Goal: Task Accomplishment & Management: Use online tool/utility

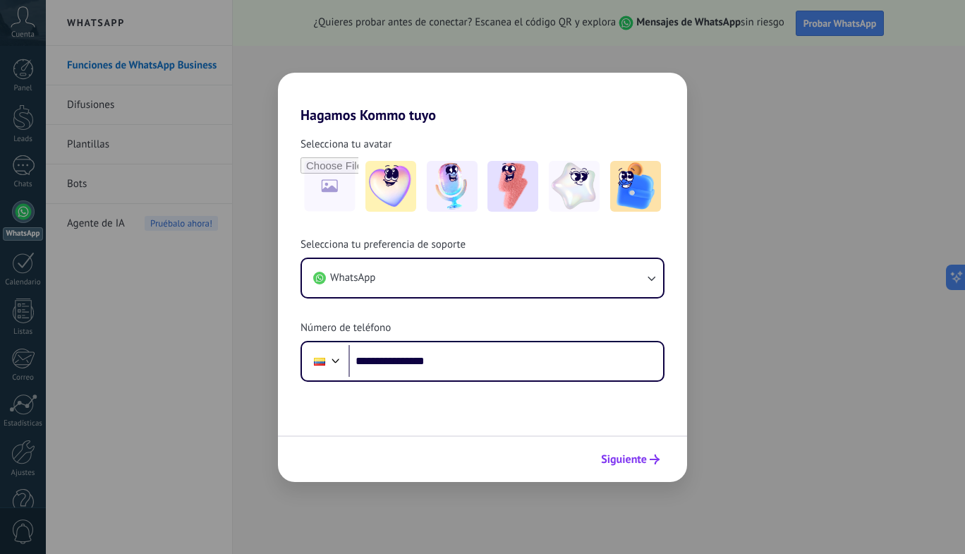
type input "**********"
click at [621, 456] on span "Siguiente" at bounding box center [624, 459] width 46 height 10
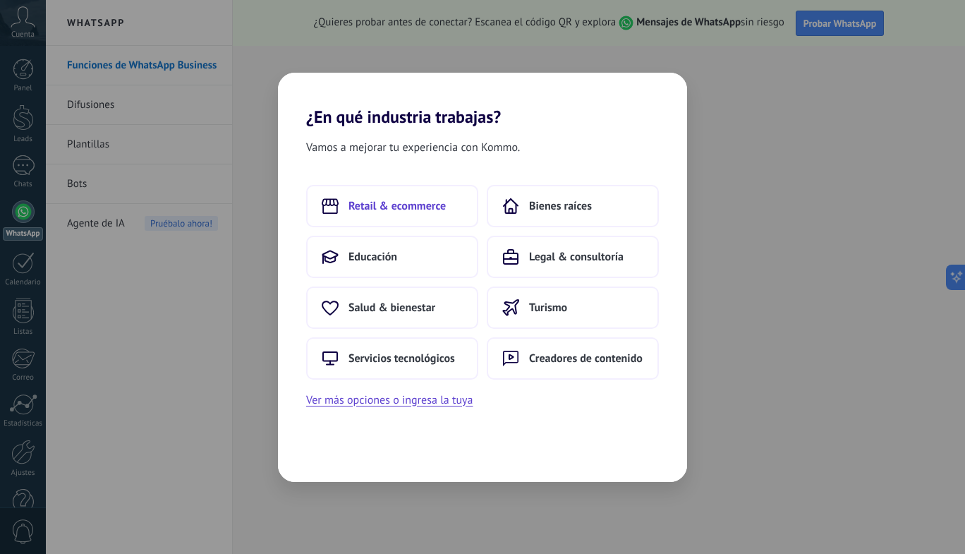
click at [454, 207] on button "Retail & ecommerce" at bounding box center [392, 206] width 172 height 42
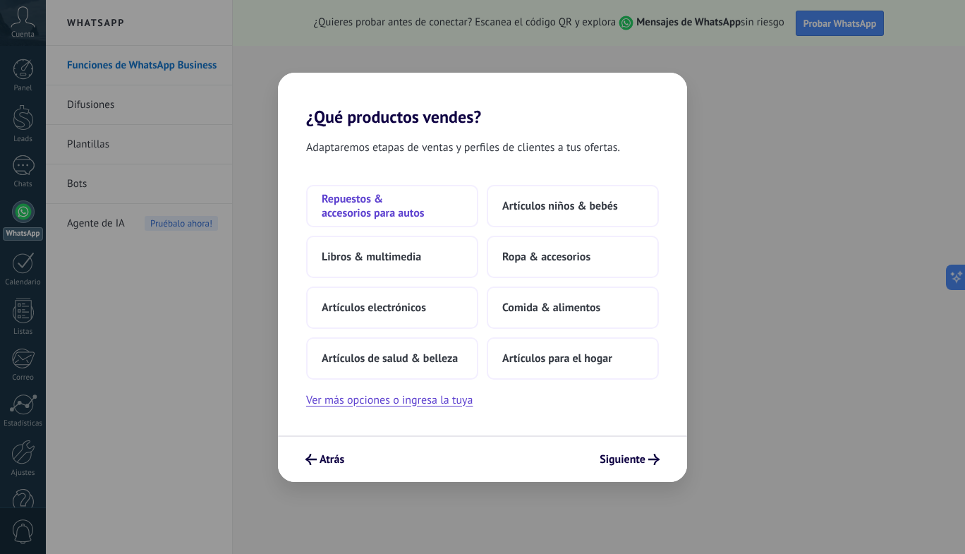
click at [452, 195] on span "Repuestos & accesorios para autos" at bounding box center [392, 206] width 141 height 28
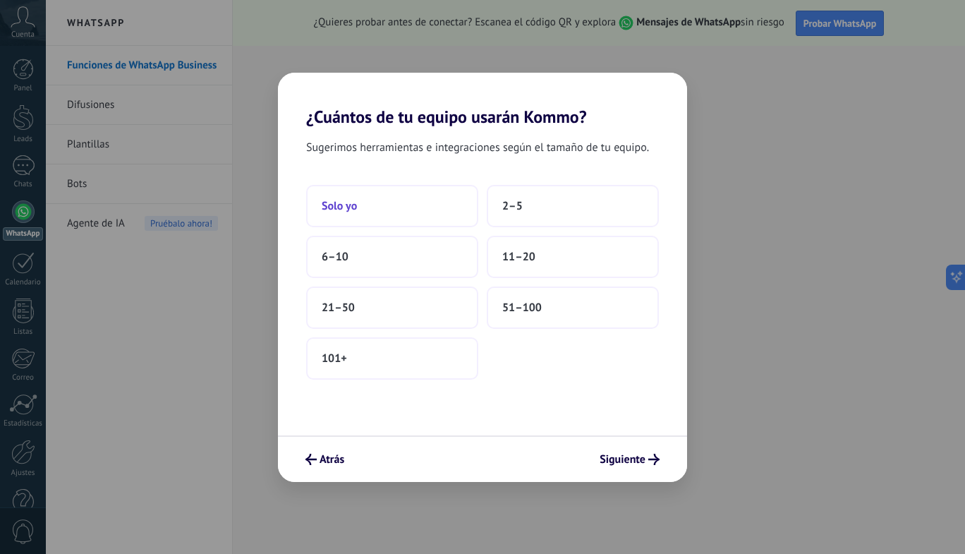
click at [452, 195] on button "Solo yo" at bounding box center [392, 206] width 172 height 42
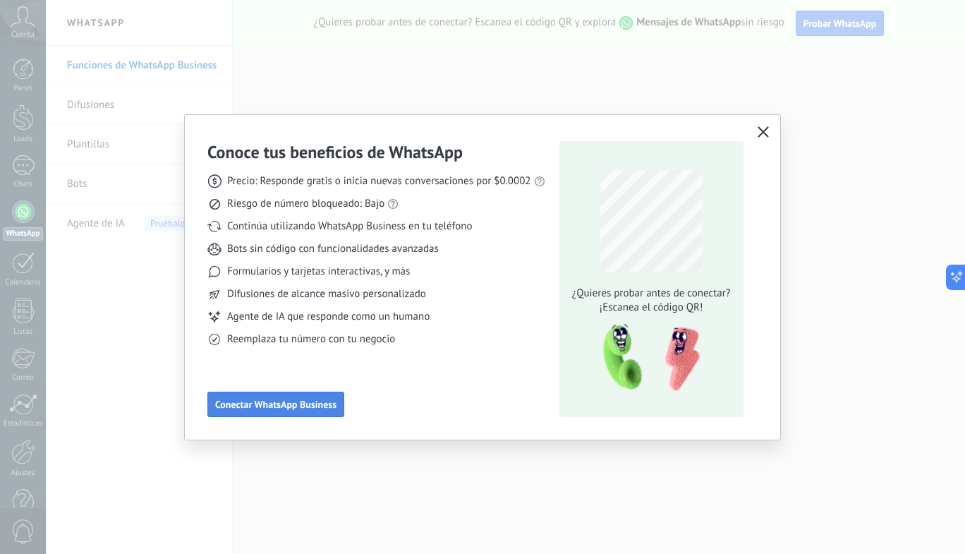
click at [322, 412] on button "Conectar WhatsApp Business" at bounding box center [275, 404] width 137 height 25
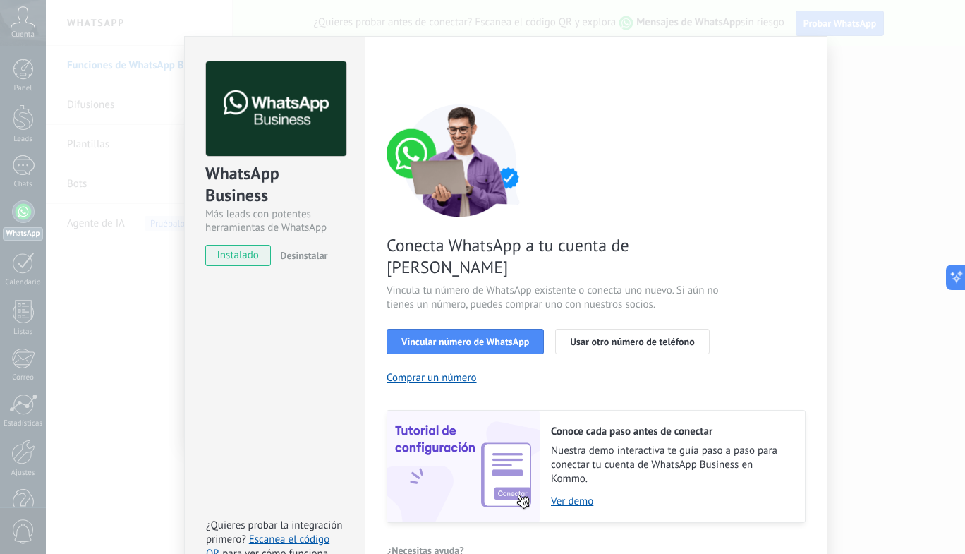
scroll to position [42, 0]
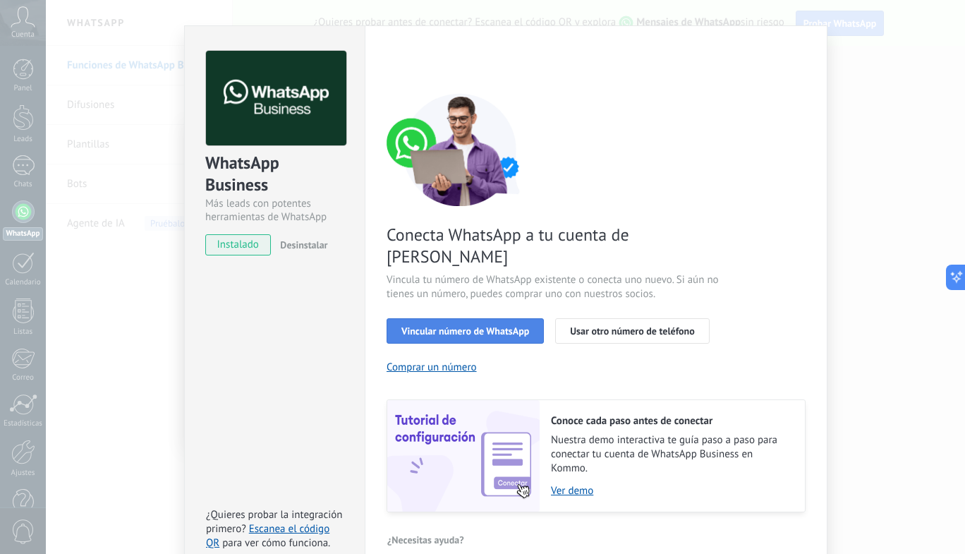
click at [493, 326] on span "Vincular número de WhatsApp" at bounding box center [466, 331] width 128 height 10
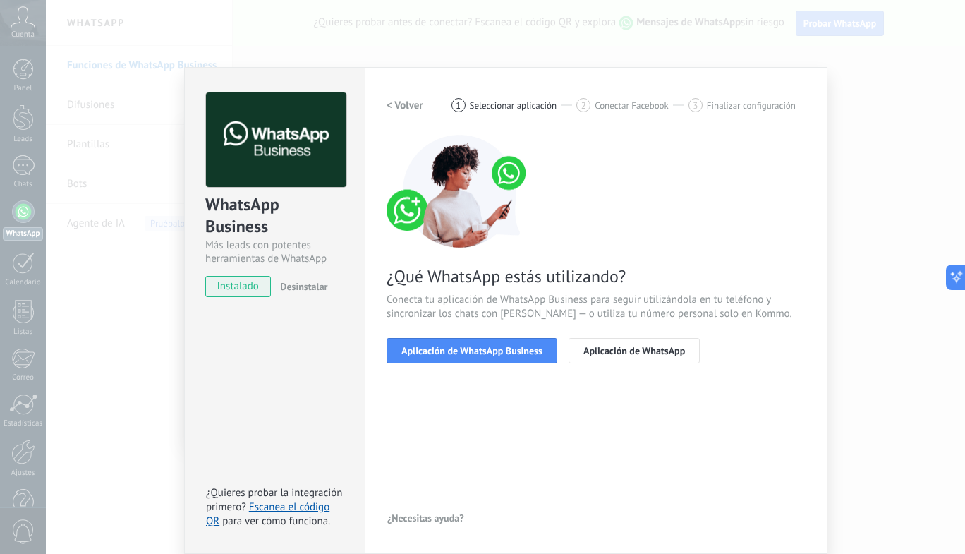
scroll to position [0, 0]
click at [507, 349] on span "Aplicación de WhatsApp Business" at bounding box center [472, 351] width 141 height 10
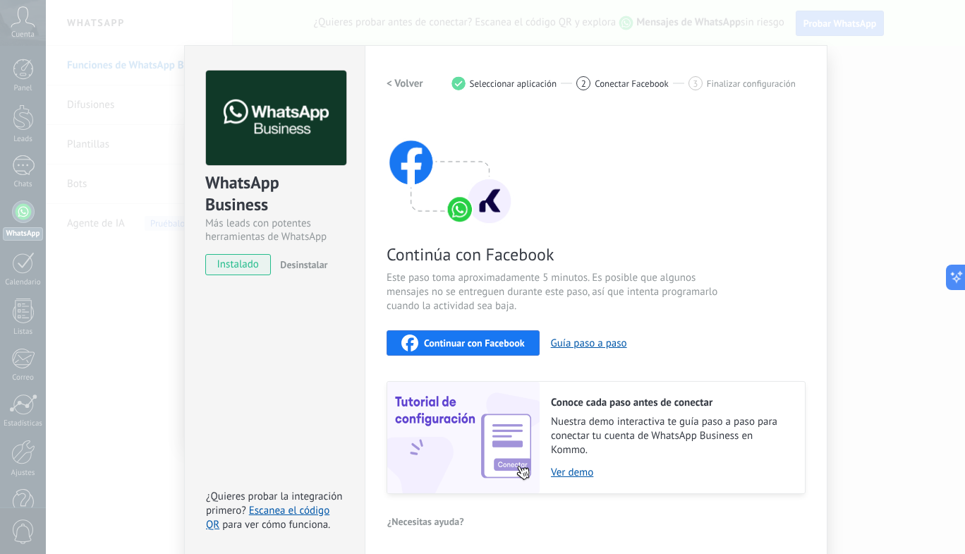
scroll to position [25, 0]
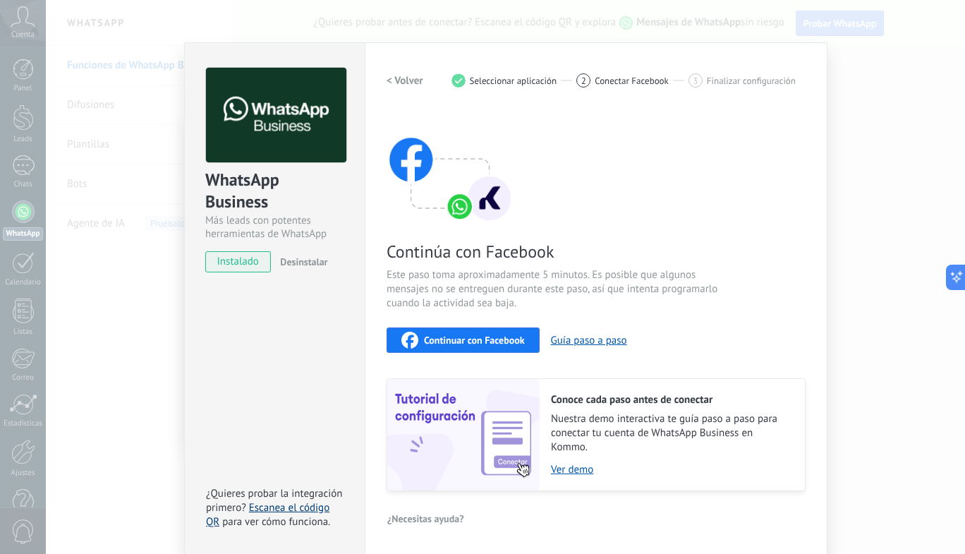
click at [292, 507] on link "Escanea el código QR" at bounding box center [267, 515] width 123 height 28
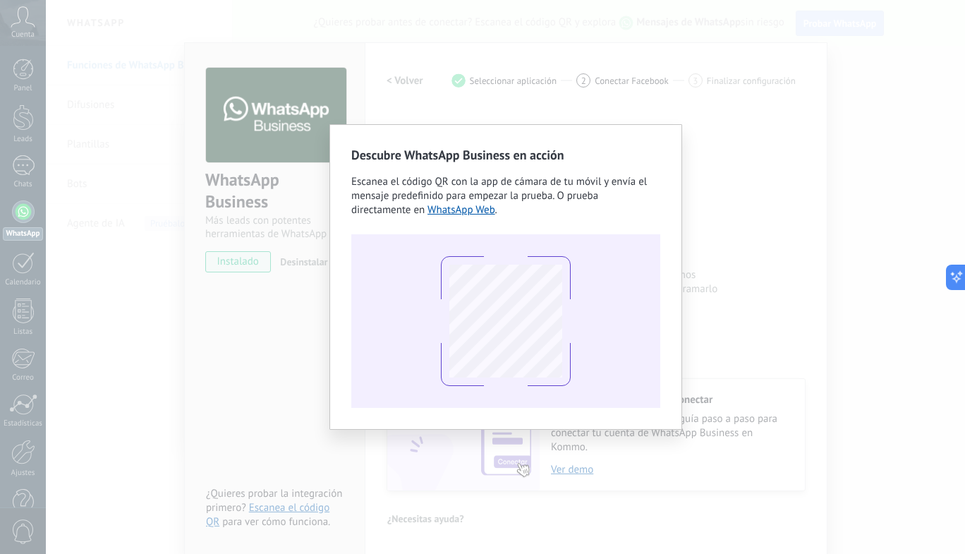
click at [685, 186] on div "Descubre WhatsApp Business en acción Escanea el código QR con la app de cámara …" at bounding box center [506, 277] width 920 height 554
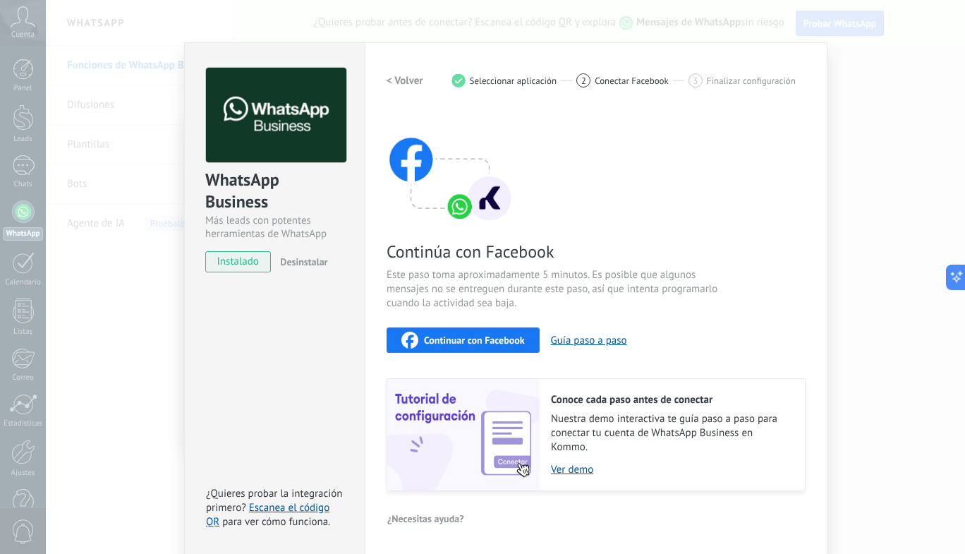
click at [897, 198] on div "WhatsApp Business Más leads con potentes herramientas de WhatsApp instalado Des…" at bounding box center [506, 277] width 920 height 554
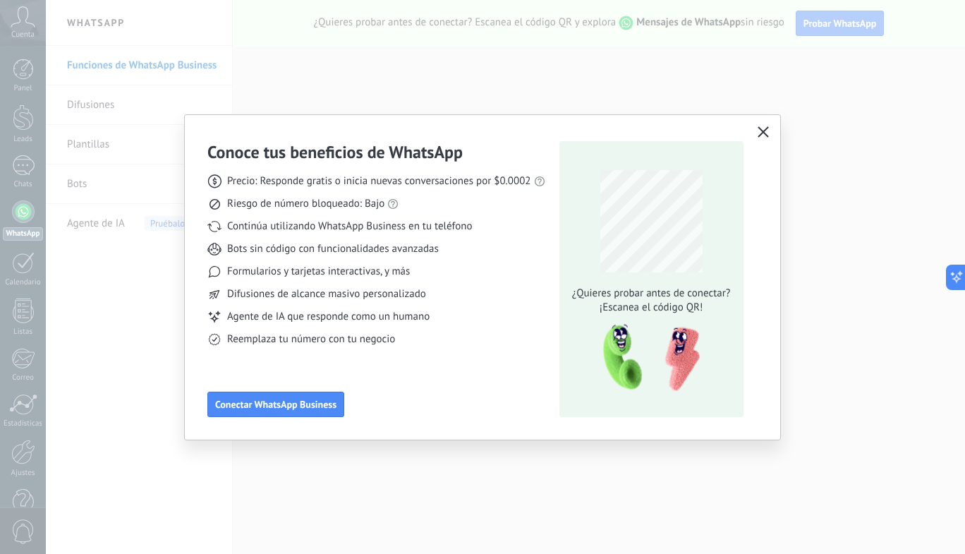
click at [768, 136] on use "button" at bounding box center [763, 131] width 11 height 11
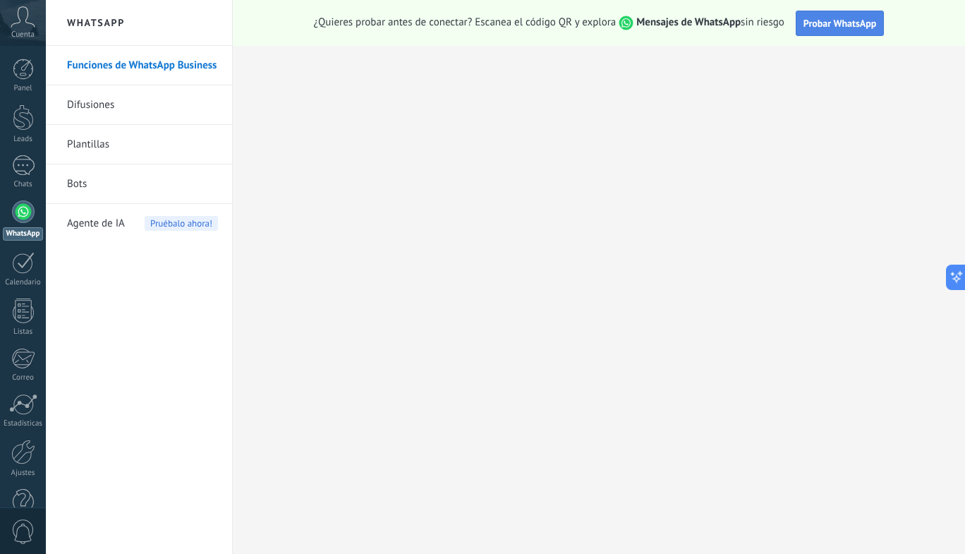
click at [824, 18] on span "Probar WhatsApp" at bounding box center [840, 23] width 73 height 13
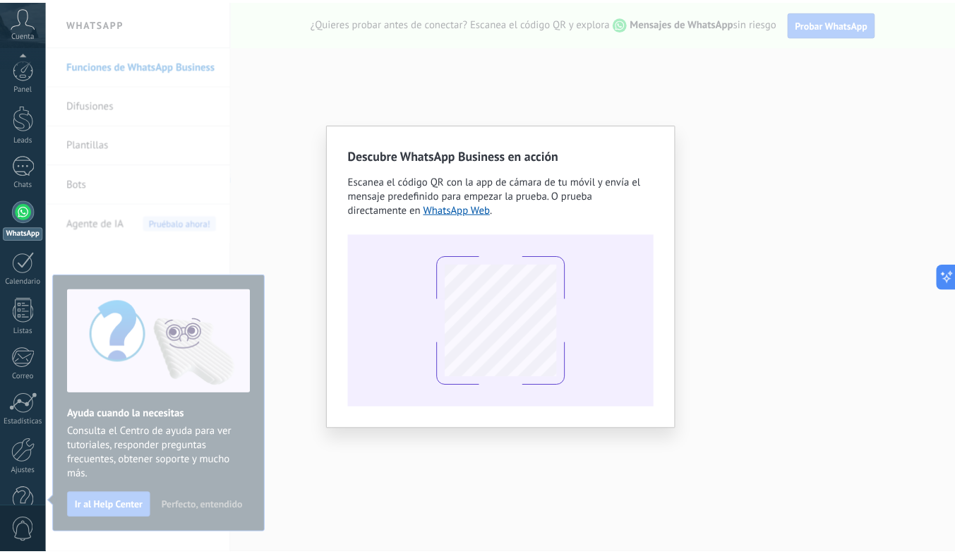
scroll to position [33, 0]
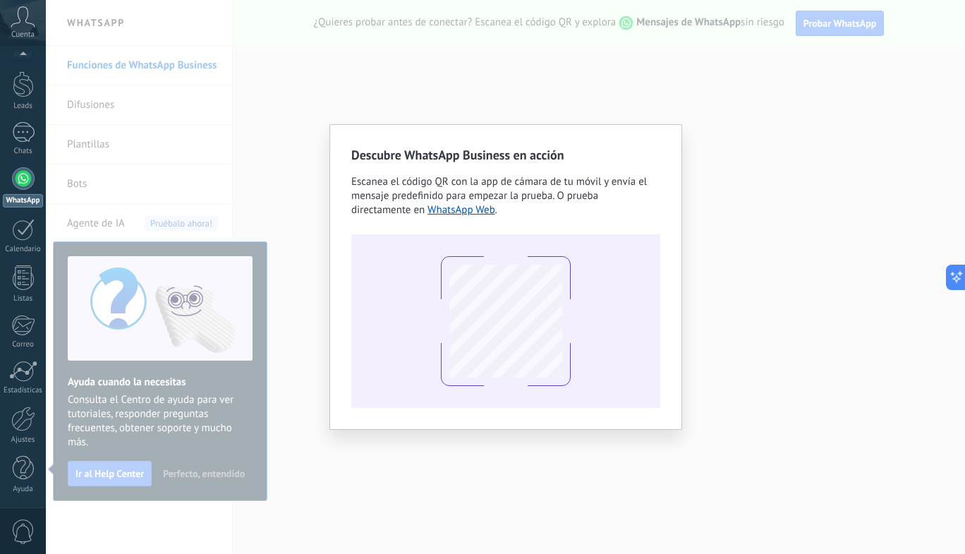
click at [852, 103] on div "Descubre WhatsApp Business en acción Escanea el código QR con la app de cámara …" at bounding box center [506, 277] width 920 height 554
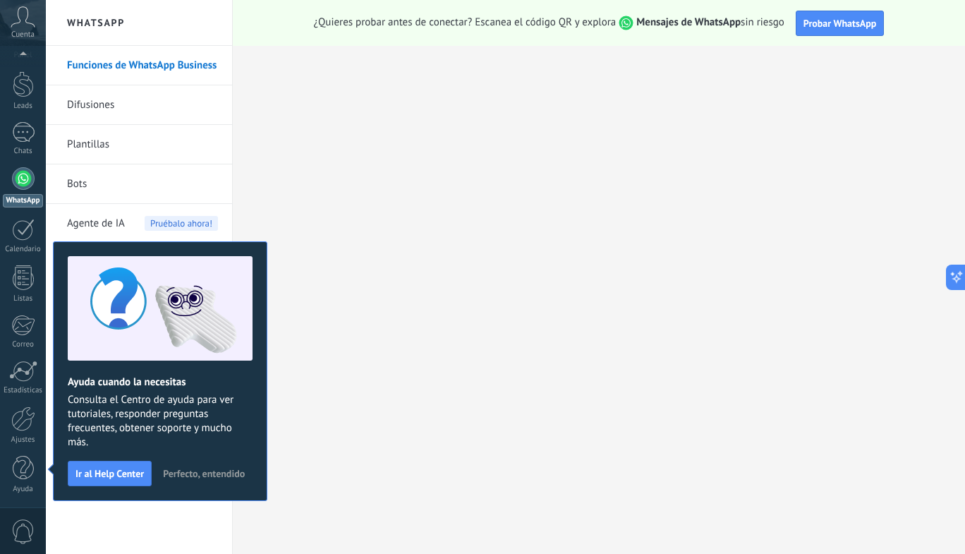
click at [195, 109] on link "Difusiones" at bounding box center [142, 105] width 151 height 40
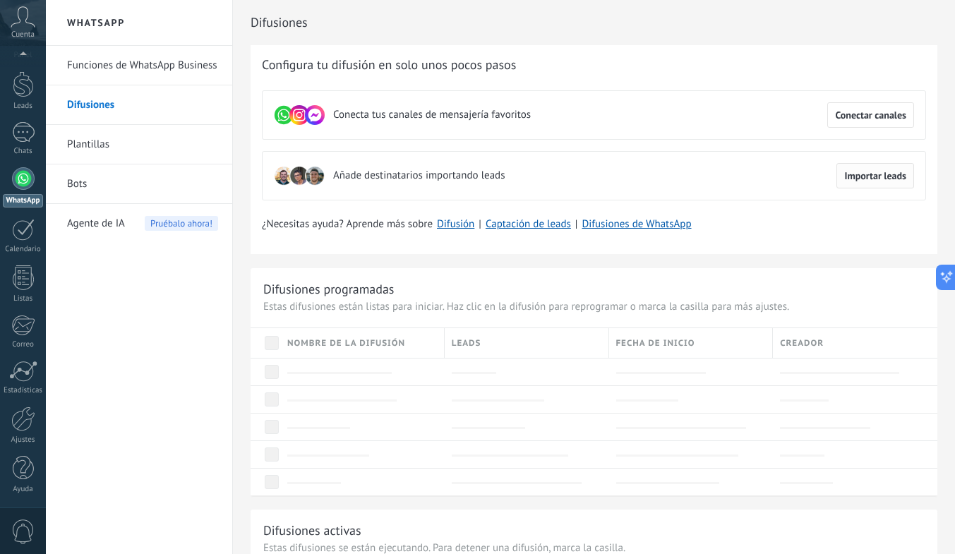
click at [864, 175] on span "Importar leads" at bounding box center [875, 176] width 62 height 10
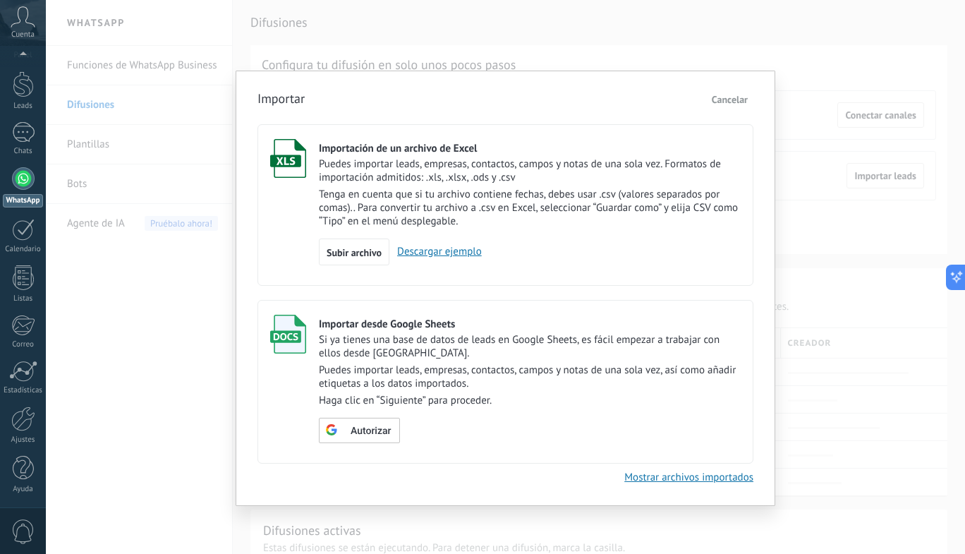
click at [745, 97] on span "Cancelar" at bounding box center [730, 99] width 36 height 13
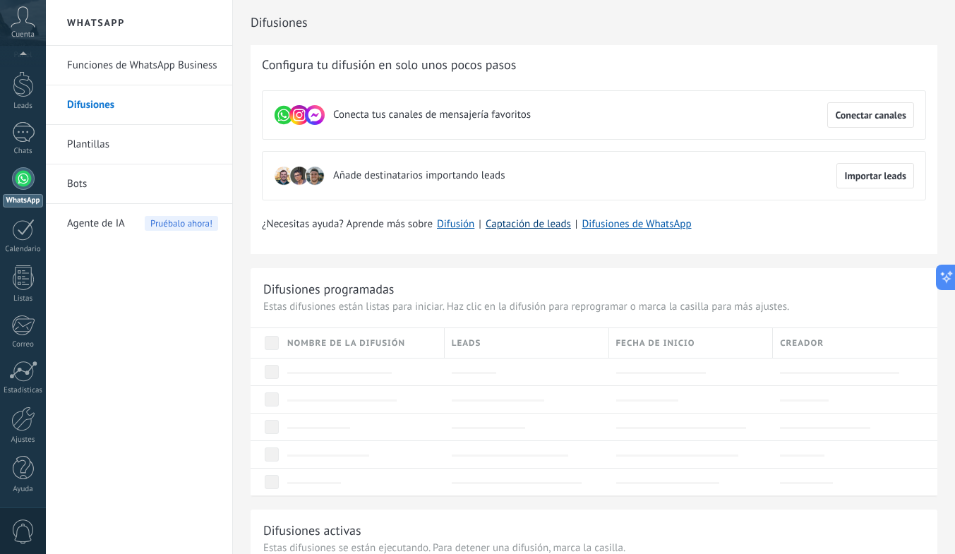
click at [522, 229] on link "Captación de leads" at bounding box center [528, 223] width 85 height 13
